Goal: Task Accomplishment & Management: Complete application form

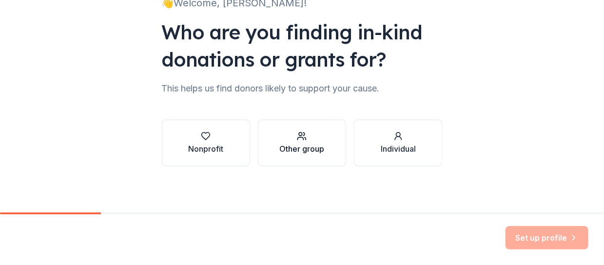
scroll to position [82, 0]
click at [217, 139] on div "button" at bounding box center [205, 137] width 35 height 10
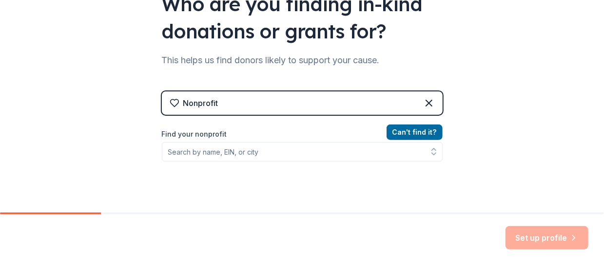
scroll to position [131, 0]
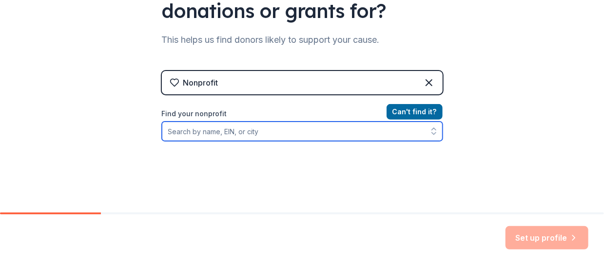
click at [222, 132] on input "Find your nonprofit" at bounding box center [302, 131] width 281 height 19
type input "B"
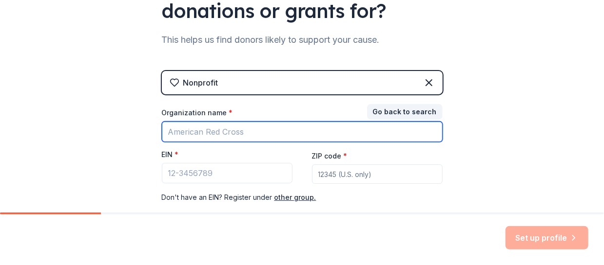
click at [224, 128] on input "Organization name *" at bounding box center [302, 132] width 281 height 20
type input "Leukemia"
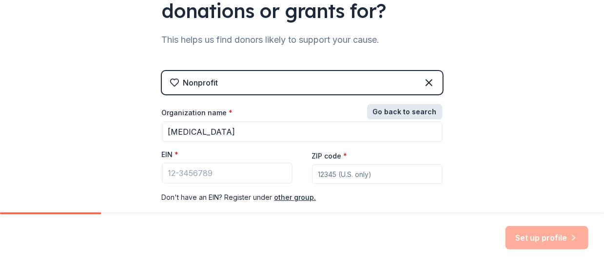
click at [400, 112] on button "Go back to search" at bounding box center [404, 112] width 75 height 16
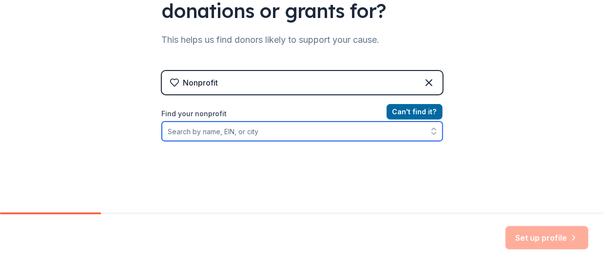
click at [230, 133] on input "Find your nonprofit" at bounding box center [302, 131] width 281 height 19
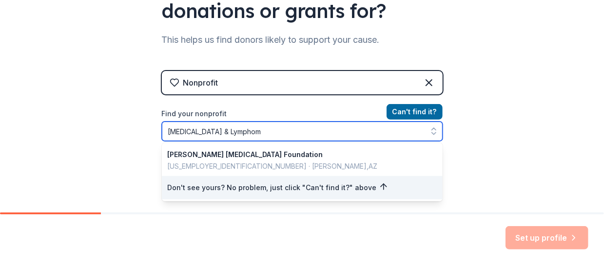
type input "Leukemia & Lymphoma"
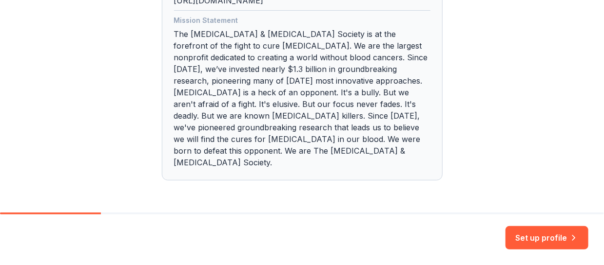
scroll to position [352, 0]
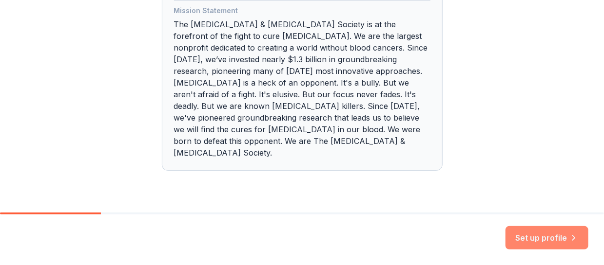
click at [526, 236] on button "Set up profile" at bounding box center [546, 237] width 83 height 23
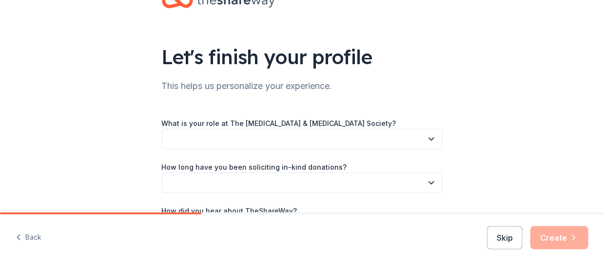
scroll to position [49, 0]
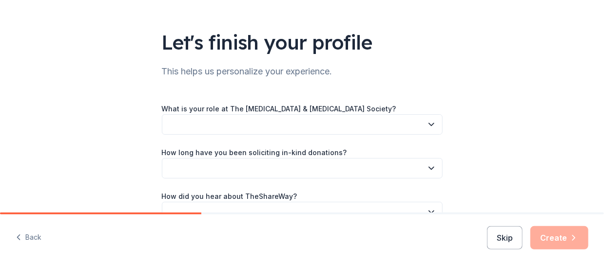
click at [235, 125] on button "button" at bounding box center [302, 124] width 281 height 20
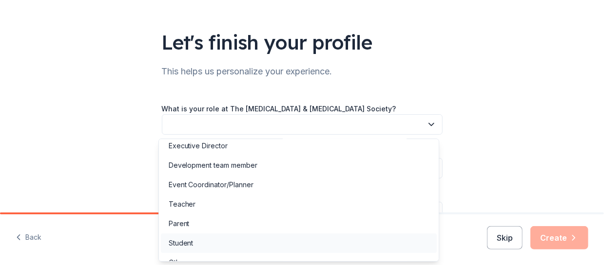
scroll to position [37, 0]
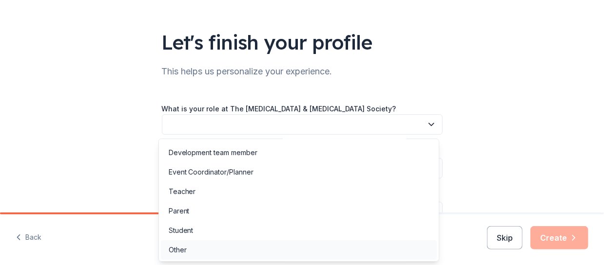
click at [183, 247] on div "Other" at bounding box center [178, 251] width 18 height 12
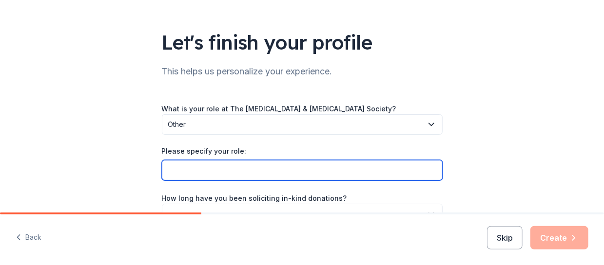
drag, startPoint x: 238, startPoint y: 165, endPoint x: 255, endPoint y: 158, distance: 18.4
click at [240, 165] on input "Please specify your role:" at bounding box center [302, 170] width 281 height 20
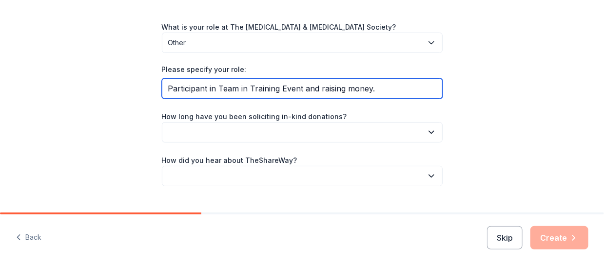
scroll to position [146, 0]
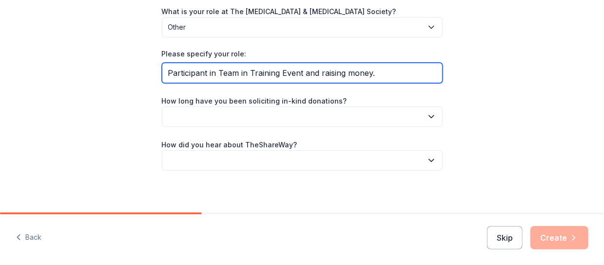
type input "Participant in Team in Training Event and raising money."
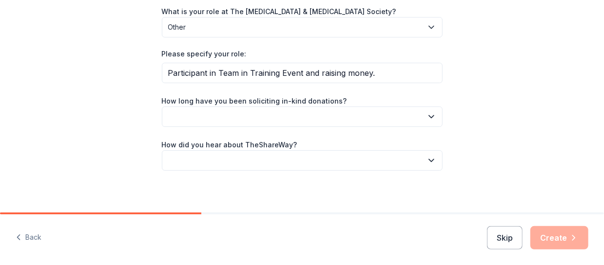
click at [248, 113] on button "button" at bounding box center [302, 117] width 281 height 20
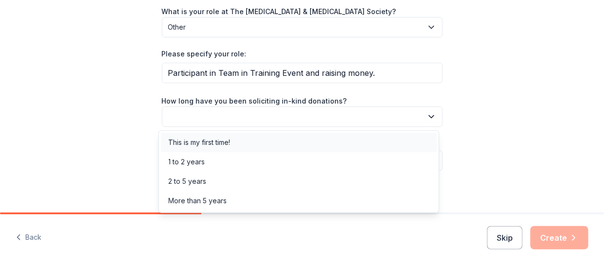
click at [209, 143] on div "This is my first time!" at bounding box center [200, 143] width 62 height 12
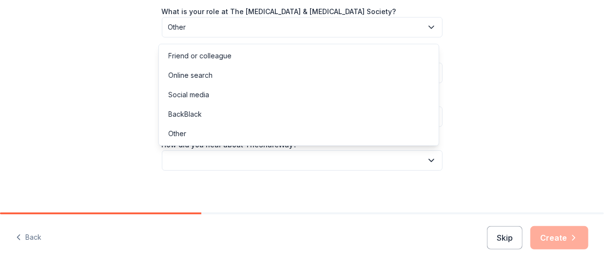
click at [256, 157] on button "button" at bounding box center [302, 161] width 281 height 20
click at [193, 77] on div "Online search" at bounding box center [191, 76] width 44 height 12
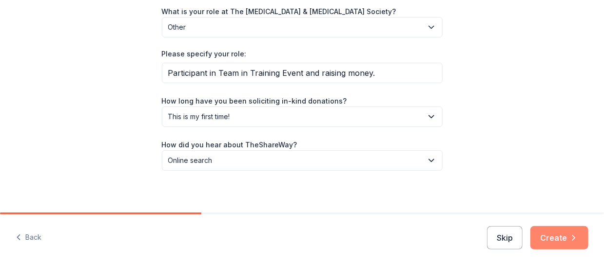
click at [557, 238] on button "Create" at bounding box center [559, 237] width 58 height 23
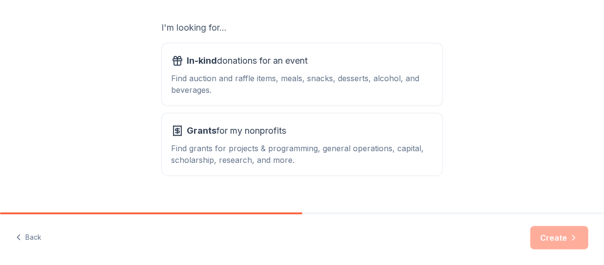
scroll to position [180, 0]
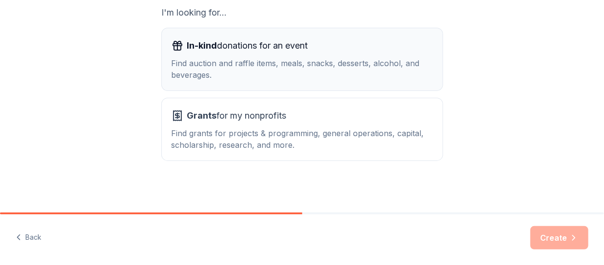
click at [279, 70] on div "Find auction and raffle items, meals, snacks, desserts, alcohol, and beverages." at bounding box center [301, 68] width 261 height 23
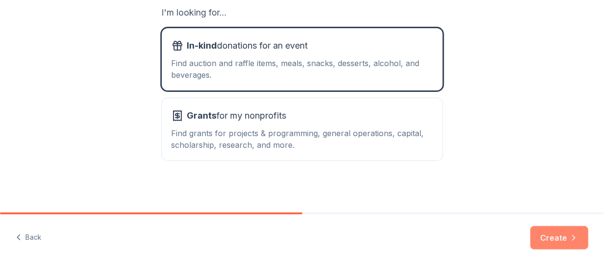
click at [555, 234] on button "Create" at bounding box center [559, 237] width 58 height 23
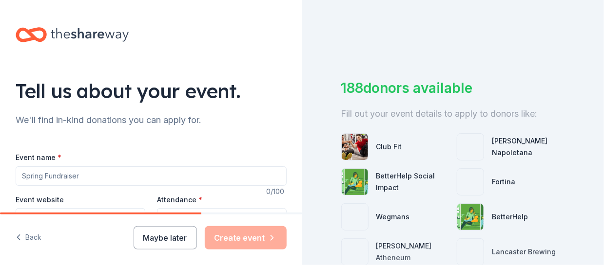
scroll to position [49, 0]
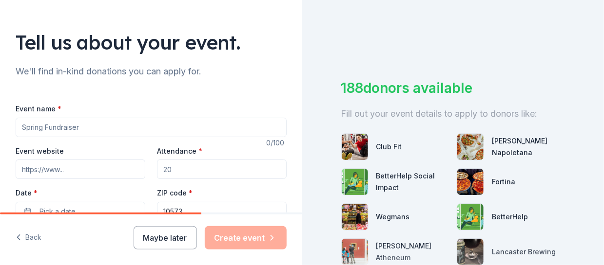
click at [104, 125] on input "Event name *" at bounding box center [151, 127] width 271 height 19
type input "[PERSON_NAME]"
click at [67, 170] on input "Event website" at bounding box center [81, 169] width 130 height 19
paste input "https://www.teamintraining.org/events/hike-yosemite"
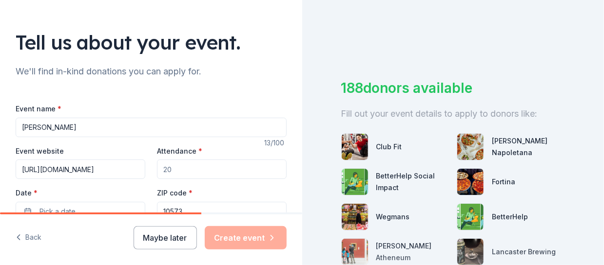
type input "https://www.teamintraining.org/events/hike-yosemite"
click at [185, 169] on input "Attendance *" at bounding box center [222, 169] width 130 height 19
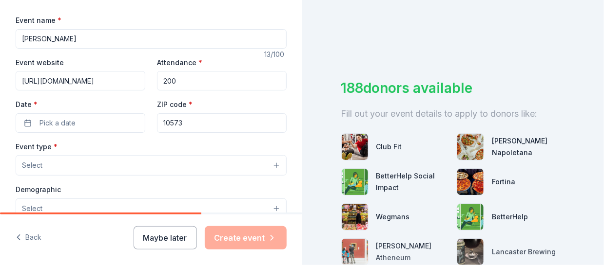
scroll to position [146, 0]
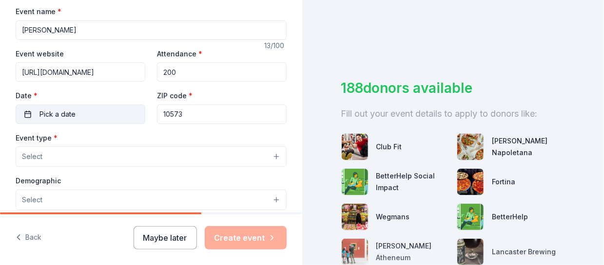
type input "200"
click at [65, 113] on span "Pick a date" at bounding box center [57, 115] width 36 height 12
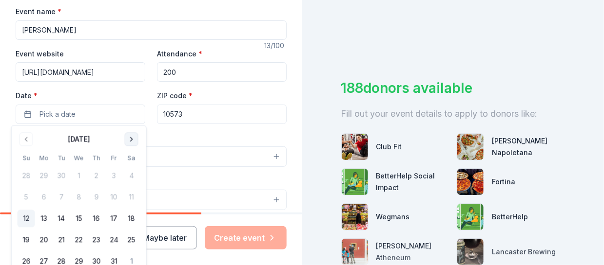
click at [130, 142] on button "Go to next month" at bounding box center [132, 139] width 14 height 14
click at [130, 141] on button "Go to next month" at bounding box center [132, 139] width 14 height 14
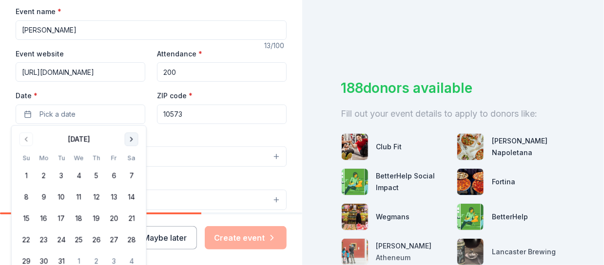
click at [130, 141] on button "Go to next month" at bounding box center [132, 139] width 14 height 14
click at [129, 140] on button "Go to next month" at bounding box center [132, 139] width 14 height 14
click at [132, 198] on button "13" at bounding box center [132, 198] width 18 height 18
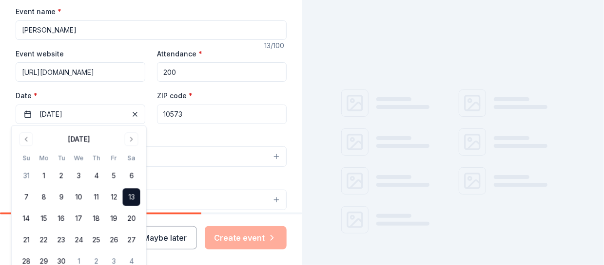
click at [196, 113] on input "10573" at bounding box center [222, 114] width 130 height 19
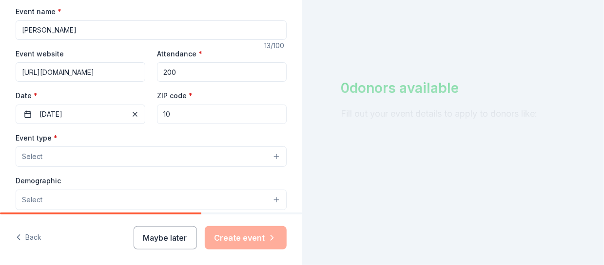
type input "1"
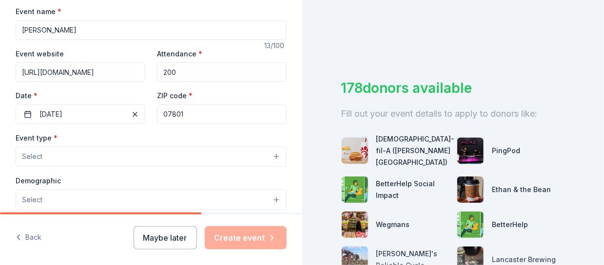
type input "07801"
click at [71, 153] on button "Select" at bounding box center [151, 157] width 271 height 20
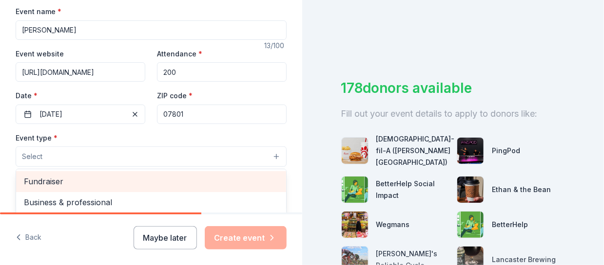
click at [62, 185] on span "Fundraiser" at bounding box center [151, 181] width 254 height 13
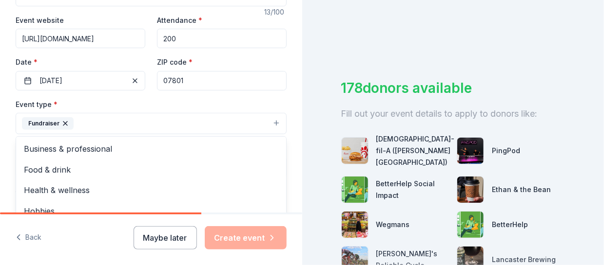
scroll to position [195, 0]
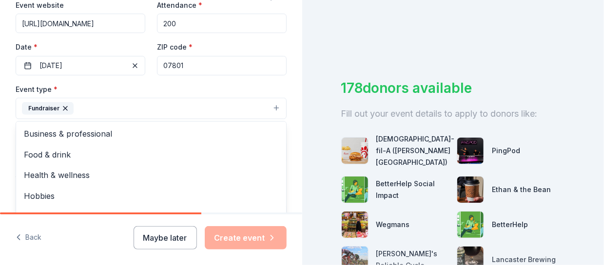
click at [186, 76] on div "Event name * Hike Yosemite 13 /100 Event website https://www.teamintraining.org…" at bounding box center [151, 182] width 271 height 451
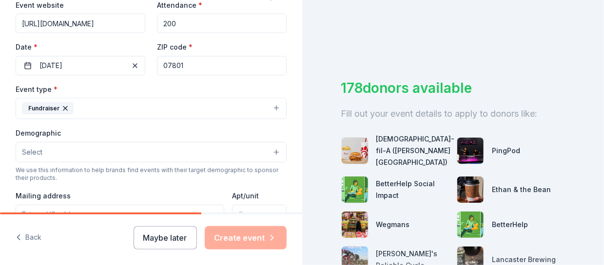
click at [80, 151] on button "Select" at bounding box center [151, 152] width 271 height 20
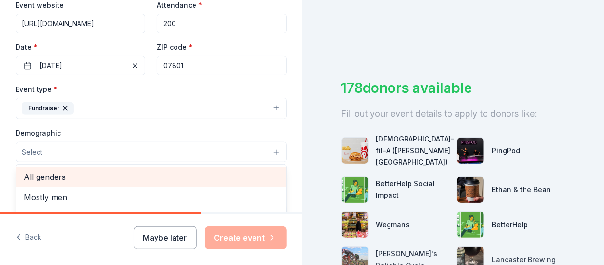
click at [65, 174] on span "All genders" at bounding box center [151, 177] width 254 height 13
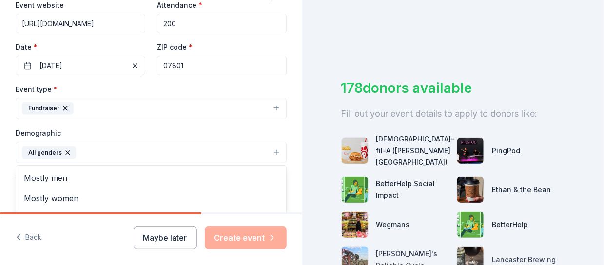
click at [248, 127] on div "Demographic All genders Mostly men Mostly women All ages 0-10 yrs 10-20 yrs 20-…" at bounding box center [151, 145] width 271 height 37
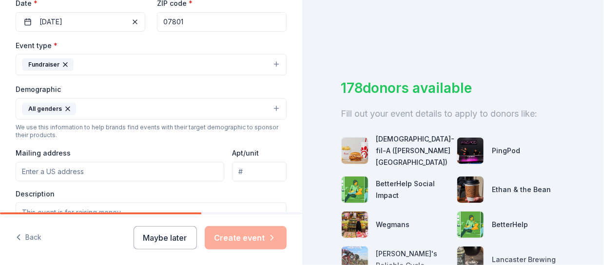
scroll to position [292, 0]
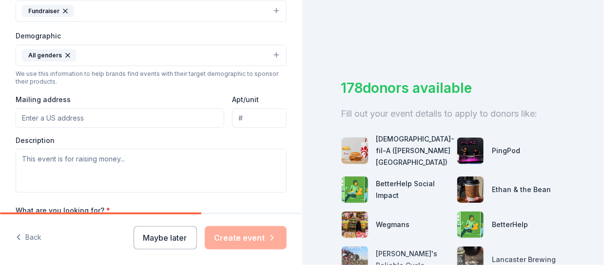
click at [78, 114] on input "Mailing address" at bounding box center [120, 118] width 208 height 19
click at [162, 87] on div "Event type * Fundraiser Demographic All genders We use this information to help…" at bounding box center [151, 89] width 271 height 207
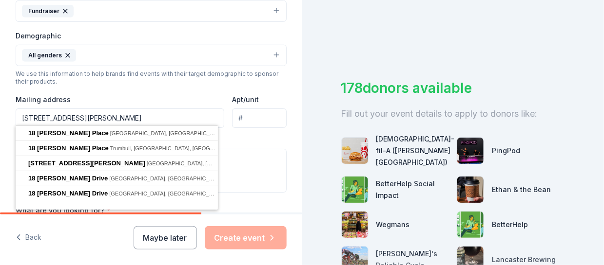
click at [91, 118] on input "18 Leonard Place" at bounding box center [120, 118] width 208 height 19
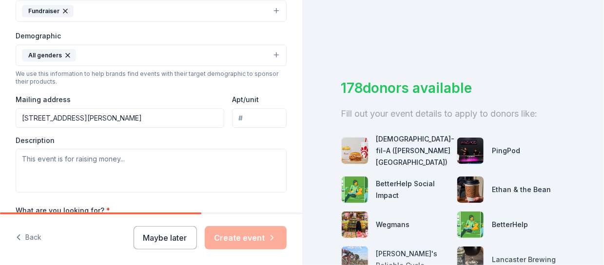
type input "18 Leonard Place, Dover, NJ, 07801"
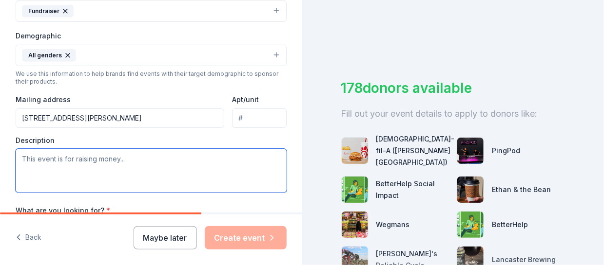
click at [87, 161] on textarea at bounding box center [151, 171] width 271 height 44
paste textarea "https://pages.lls.org/tnt/team/yosemit26/RCalabro"
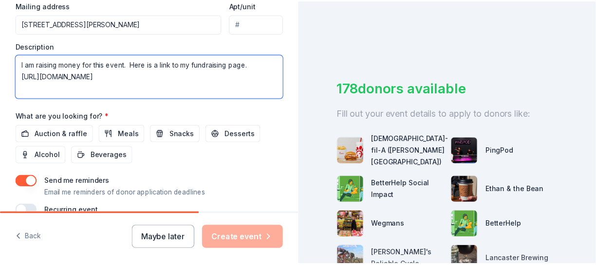
scroll to position [434, 0]
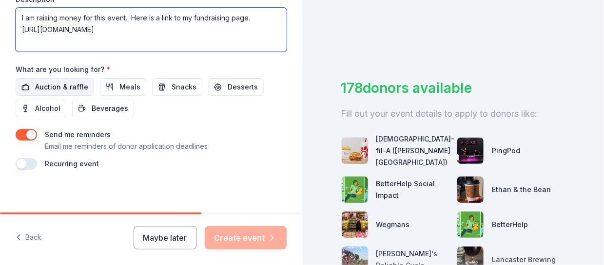
type textarea "I am raising money for this event. Here is a link to my fundraising page. [URL]…"
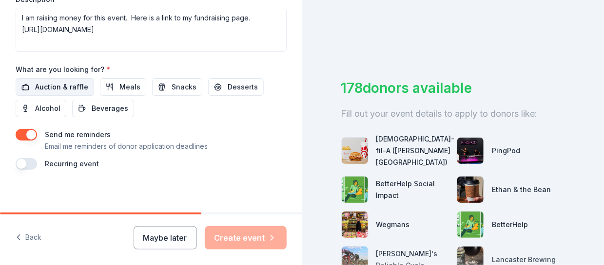
click at [75, 85] on span "Auction & raffle" at bounding box center [61, 87] width 53 height 12
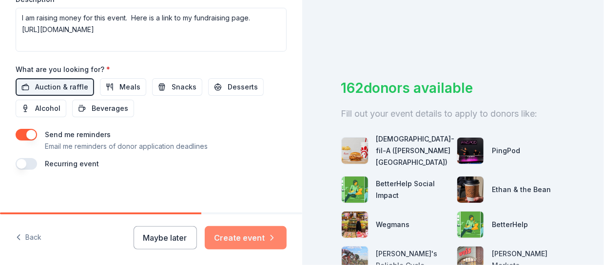
click at [254, 234] on button "Create event" at bounding box center [246, 237] width 82 height 23
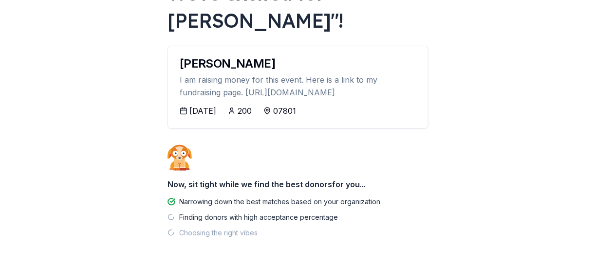
scroll to position [97, 0]
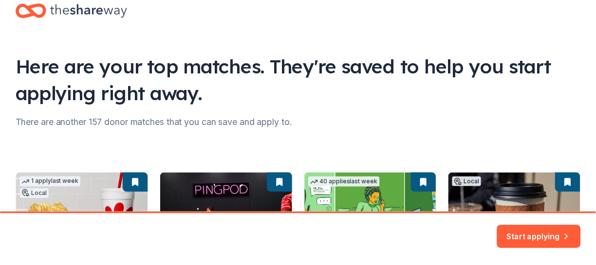
scroll to position [220, 0]
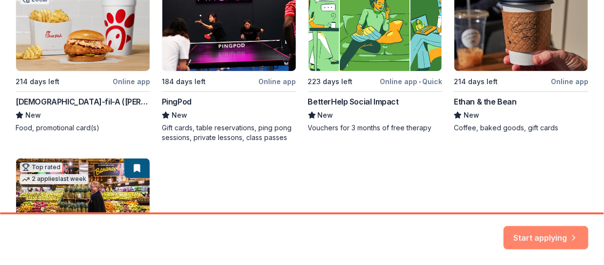
click at [532, 233] on button "Start applying" at bounding box center [545, 233] width 85 height 23
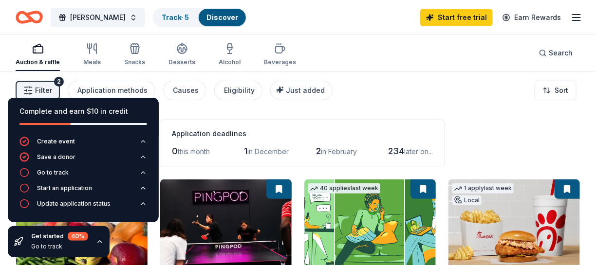
click at [367, 106] on div "Filter 2 Application methods Causes Eligibility Just added Sort" at bounding box center [298, 90] width 596 height 39
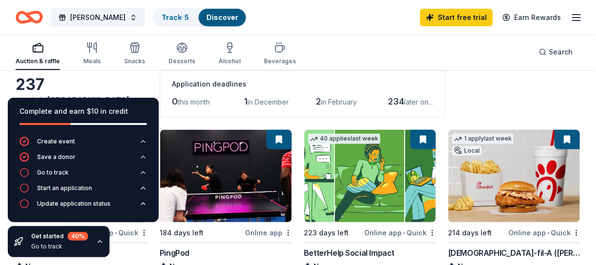
scroll to position [97, 0]
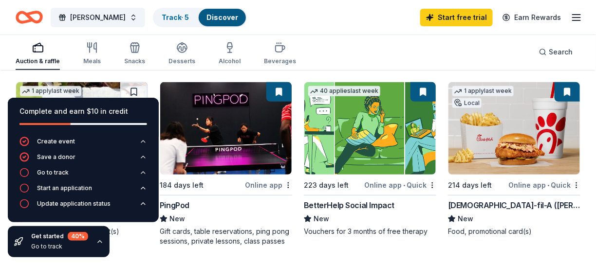
click at [529, 186] on div "Online app • Quick" at bounding box center [545, 185] width 72 height 12
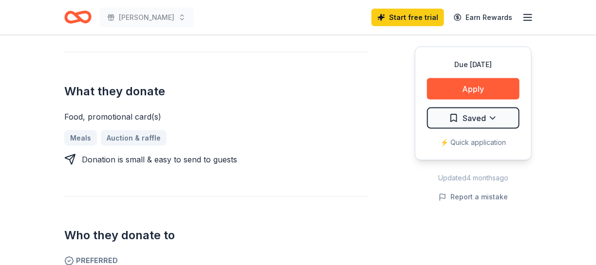
scroll to position [390, 0]
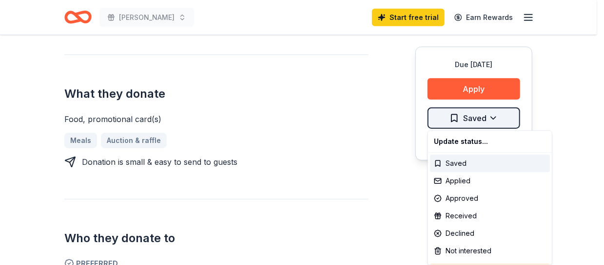
click at [448, 164] on div "Saved" at bounding box center [490, 164] width 120 height 18
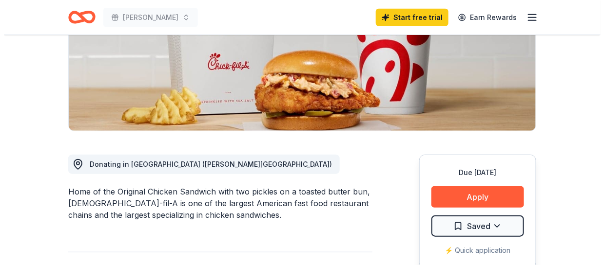
scroll to position [195, 0]
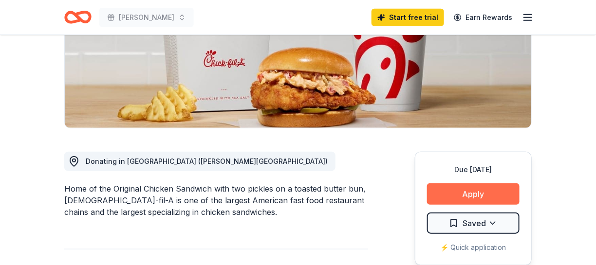
click at [457, 184] on button "Apply" at bounding box center [473, 194] width 93 height 21
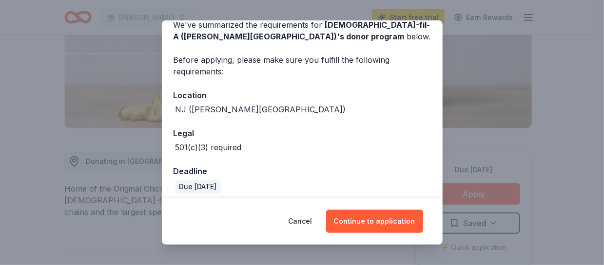
scroll to position [55, 0]
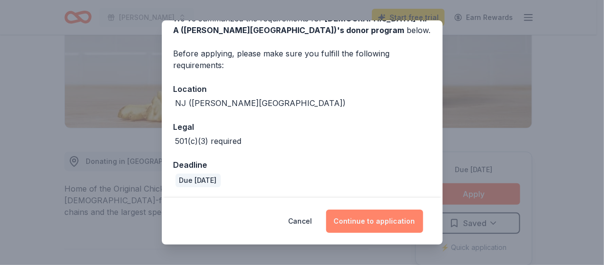
click at [365, 221] on button "Continue to application" at bounding box center [374, 221] width 97 height 23
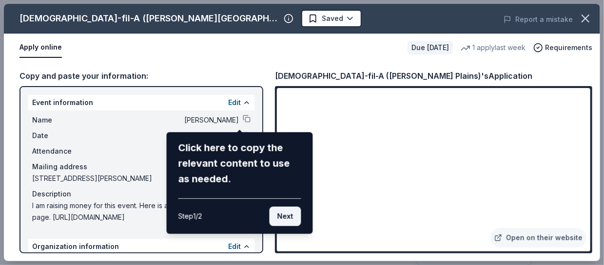
click at [287, 217] on button "Next" at bounding box center [285, 216] width 32 height 19
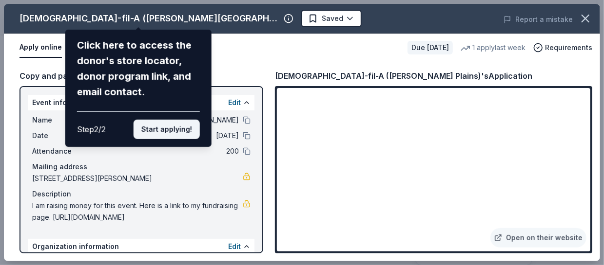
click at [177, 132] on button "Start applying!" at bounding box center [166, 129] width 66 height 19
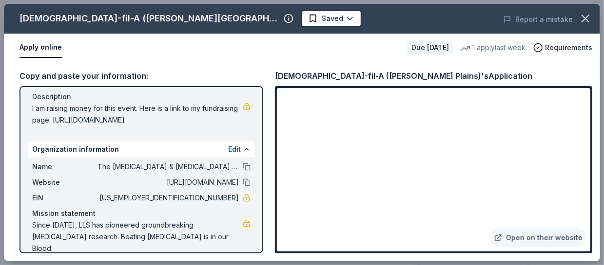
scroll to position [111, 0]
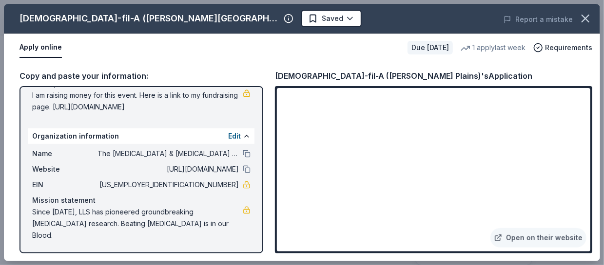
drag, startPoint x: 194, startPoint y: 119, endPoint x: 155, endPoint y: 121, distance: 39.0
click at [155, 113] on span "I am raising money for this event. Here is a link to my fundraising page. [URL]…" at bounding box center [137, 101] width 210 height 23
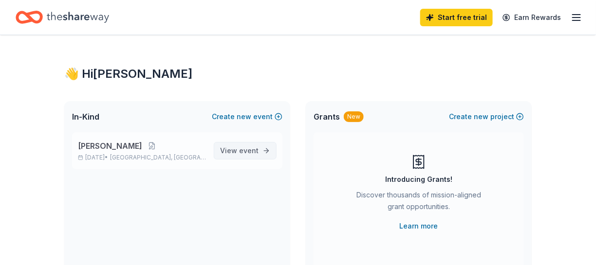
click at [244, 151] on span "event" at bounding box center [248, 151] width 19 height 8
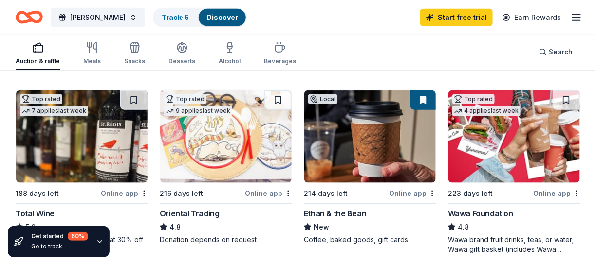
scroll to position [292, 0]
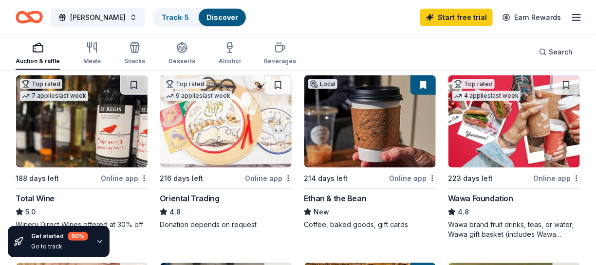
click at [133, 84] on button at bounding box center [133, 84] width 27 height 19
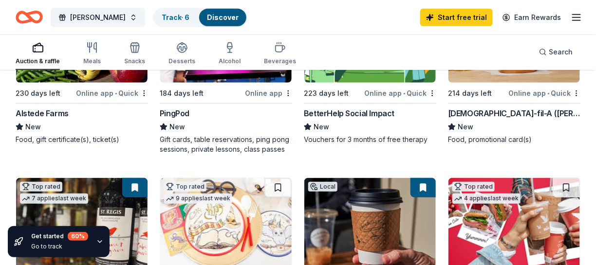
scroll to position [97, 0]
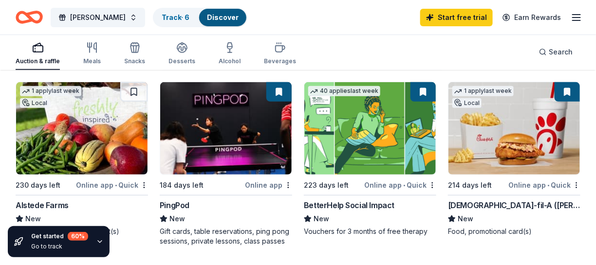
click at [424, 96] on button at bounding box center [423, 91] width 25 height 19
click at [133, 92] on button at bounding box center [133, 91] width 27 height 19
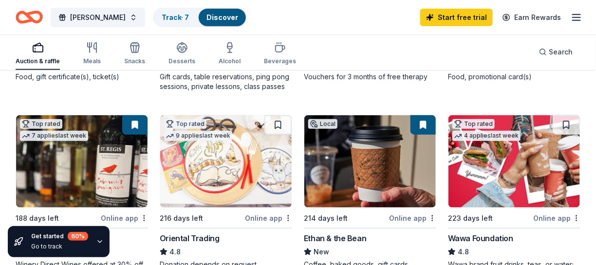
scroll to position [244, 0]
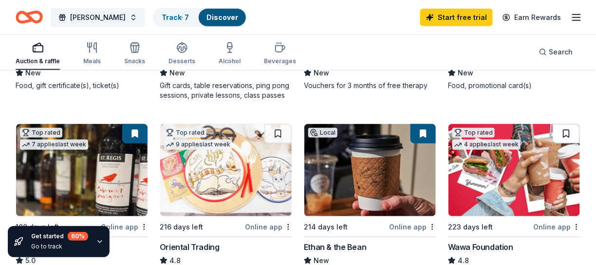
click at [568, 132] on button at bounding box center [566, 133] width 27 height 19
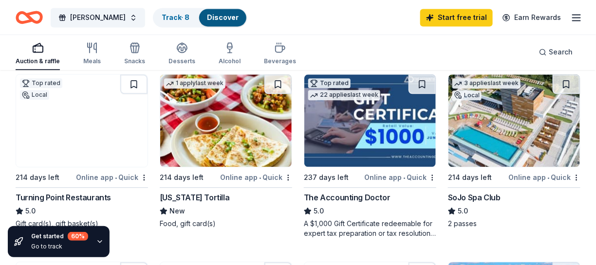
scroll to position [682, 0]
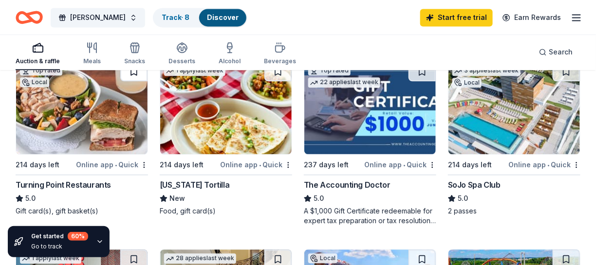
click at [135, 71] on button at bounding box center [133, 71] width 27 height 19
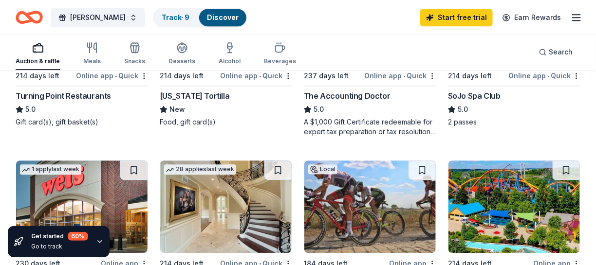
scroll to position [828, 0]
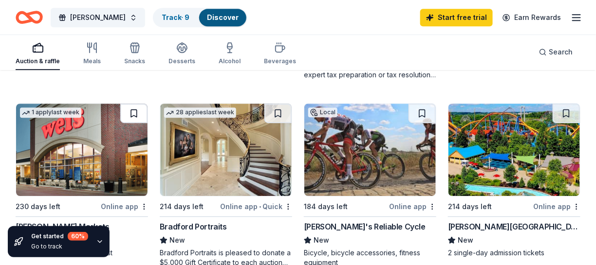
click at [136, 109] on button at bounding box center [133, 113] width 27 height 19
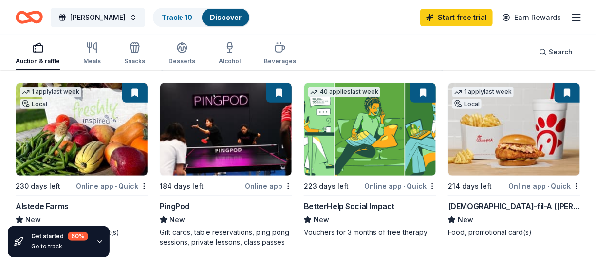
scroll to position [97, 0]
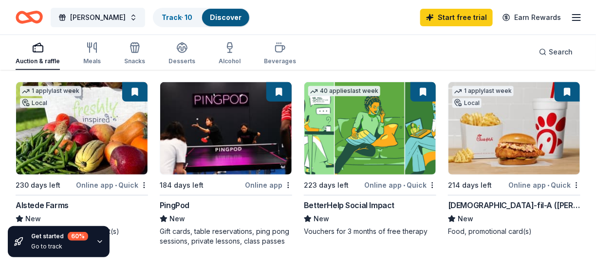
click at [276, 97] on button at bounding box center [278, 91] width 25 height 19
click at [278, 92] on button at bounding box center [278, 91] width 25 height 19
click at [172, 18] on link "Track · 10" at bounding box center [177, 17] width 31 height 8
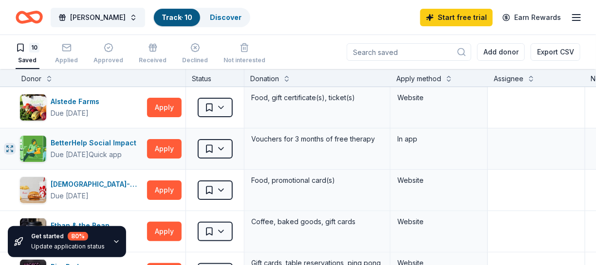
click at [10, 149] on icon "button" at bounding box center [10, 149] width 8 height 8
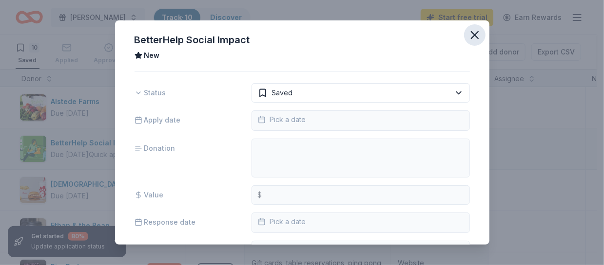
click at [468, 32] on icon "button" at bounding box center [475, 35] width 14 height 14
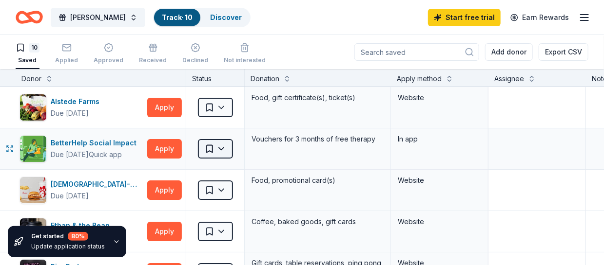
click at [223, 150] on html "Hike Yosemite Track · 10 Discover Start free trial Earn Rewards 10 Saved Applie…" at bounding box center [302, 132] width 604 height 265
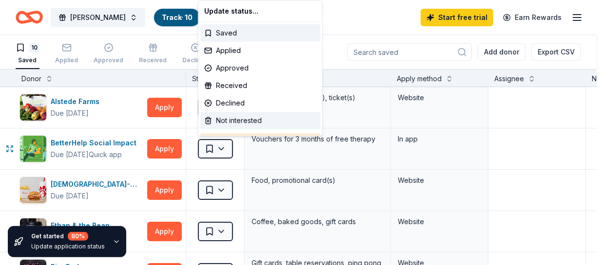
click at [233, 121] on div "Not interested" at bounding box center [260, 121] width 120 height 18
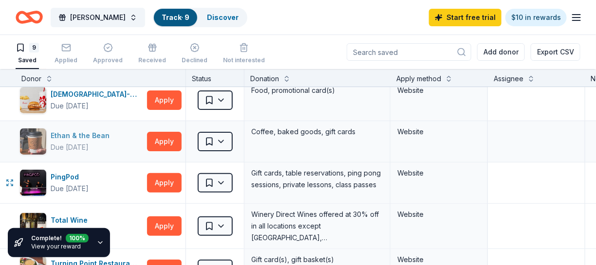
scroll to position [97, 0]
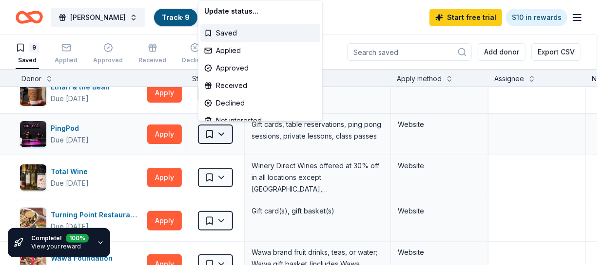
click at [221, 134] on html "Hike Yosemite Track · 9 Discover Start free trial $10 in rewards 9 Saved Applie…" at bounding box center [302, 132] width 604 height 265
click at [237, 119] on div "Not interested" at bounding box center [260, 121] width 120 height 18
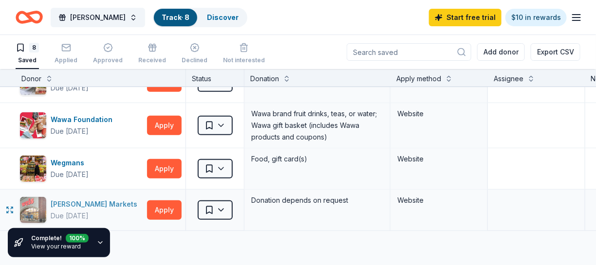
scroll to position [292, 0]
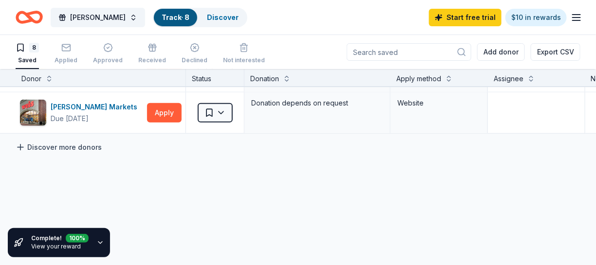
click at [80, 146] on link "Discover more donors" at bounding box center [59, 148] width 86 height 12
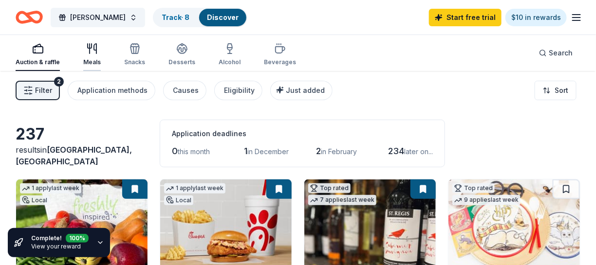
click at [93, 53] on icon "button" at bounding box center [92, 49] width 12 height 12
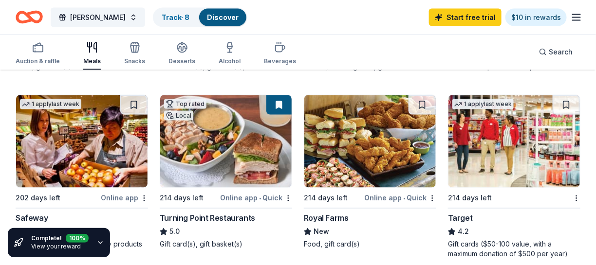
scroll to position [438, 0]
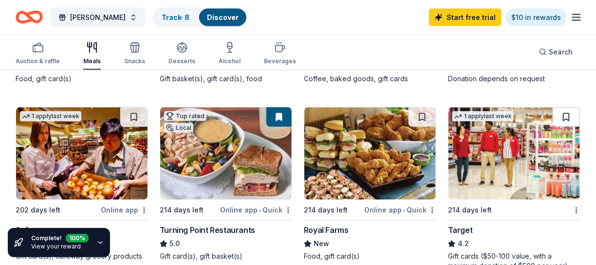
click at [568, 115] on button at bounding box center [566, 117] width 27 height 19
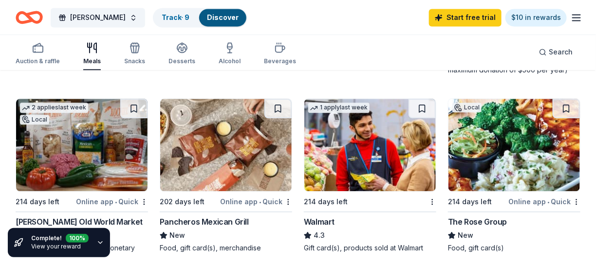
scroll to position [633, 0]
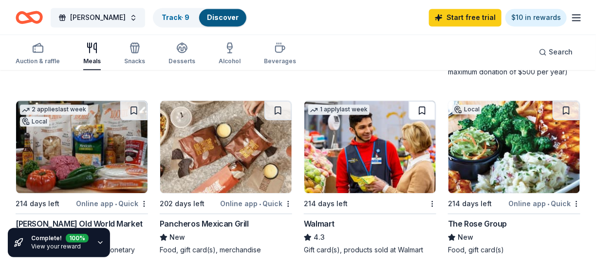
click at [424, 111] on button at bounding box center [422, 110] width 27 height 19
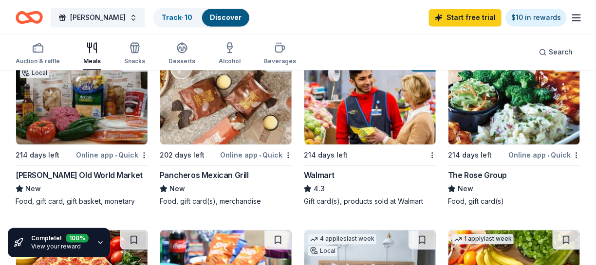
scroll to position [438, 0]
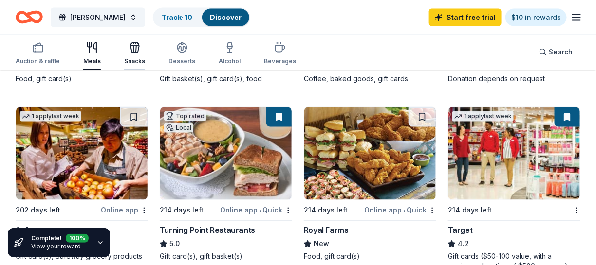
click at [131, 54] on div "Snacks" at bounding box center [134, 53] width 21 height 23
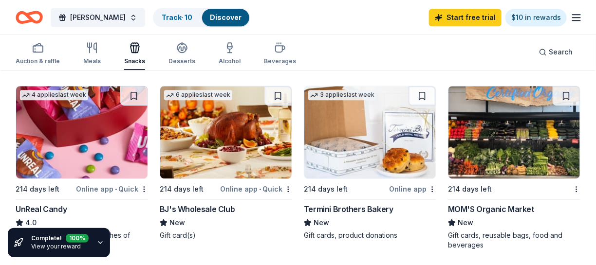
scroll to position [877, 0]
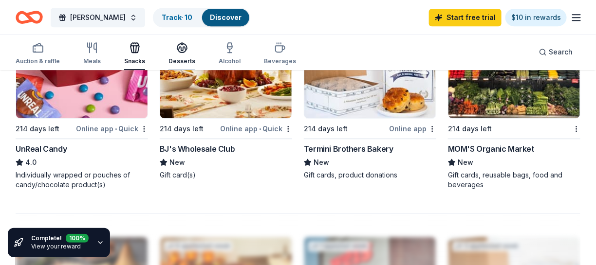
click at [181, 51] on icon "button" at bounding box center [182, 48] width 12 height 12
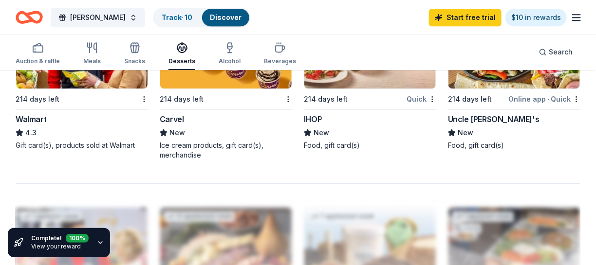
scroll to position [925, 0]
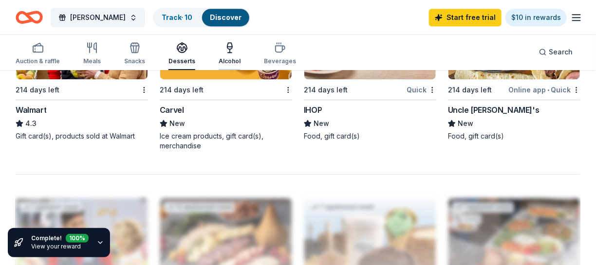
click at [227, 49] on icon "button" at bounding box center [229, 46] width 5 height 6
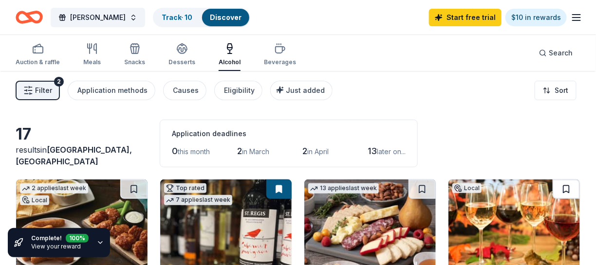
click at [566, 190] on button at bounding box center [566, 189] width 27 height 19
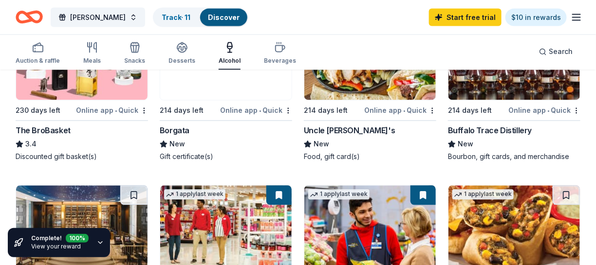
scroll to position [536, 0]
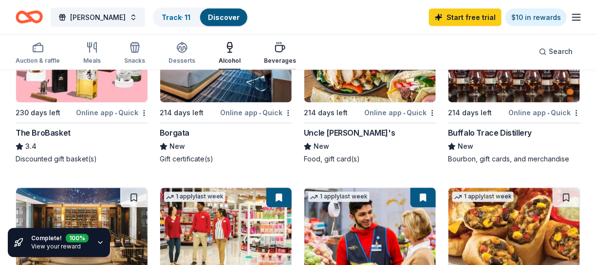
click at [277, 47] on icon "button" at bounding box center [280, 48] width 12 height 12
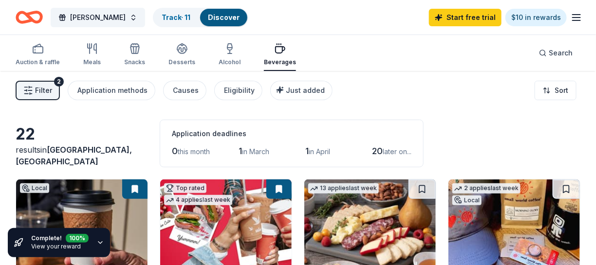
click at [43, 92] on span "Filter" at bounding box center [43, 91] width 17 height 12
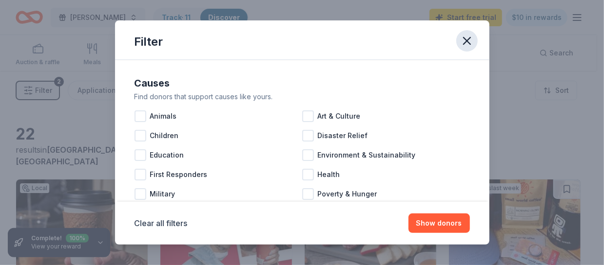
click at [468, 43] on icon "button" at bounding box center [467, 41] width 14 height 14
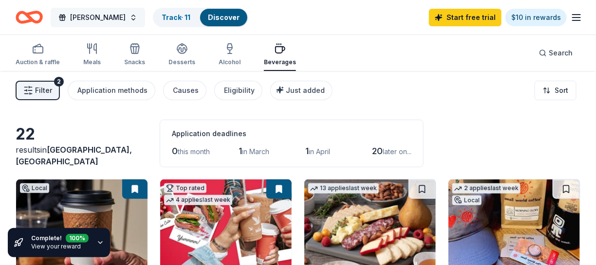
click at [88, 13] on span "[PERSON_NAME]" at bounding box center [98, 18] width 56 height 12
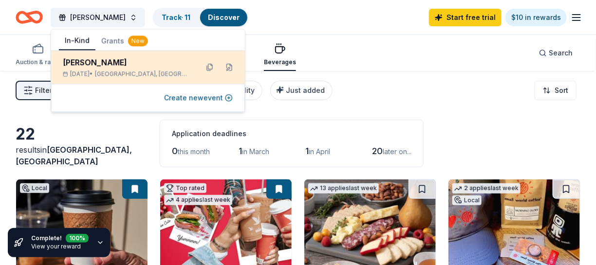
click at [123, 65] on div "[PERSON_NAME]" at bounding box center [127, 63] width 128 height 12
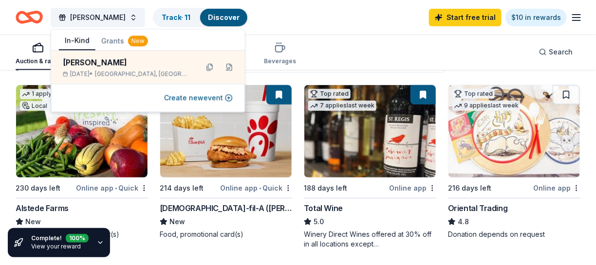
scroll to position [97, 0]
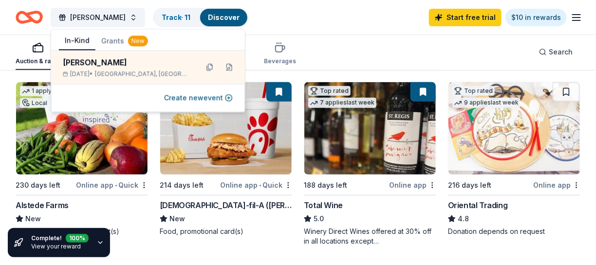
click at [246, 184] on div "Online app • Quick" at bounding box center [256, 185] width 72 height 12
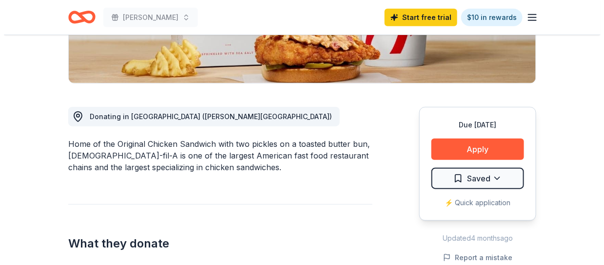
scroll to position [244, 0]
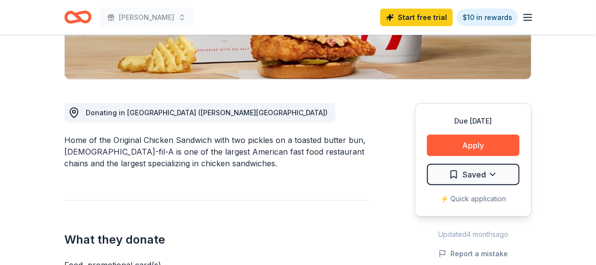
click at [470, 193] on div "⚡️ Quick application" at bounding box center [473, 199] width 93 height 12
click at [466, 135] on button "Apply" at bounding box center [473, 145] width 93 height 21
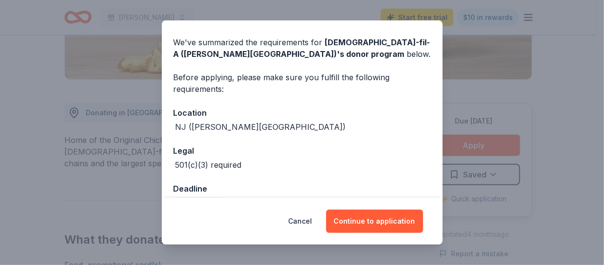
scroll to position [55, 0]
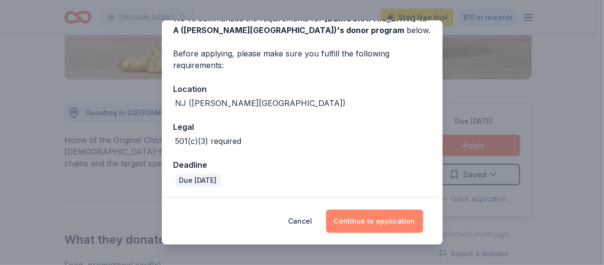
click at [378, 220] on button "Continue to application" at bounding box center [374, 221] width 97 height 23
